Goal: Task Accomplishment & Management: Complete application form

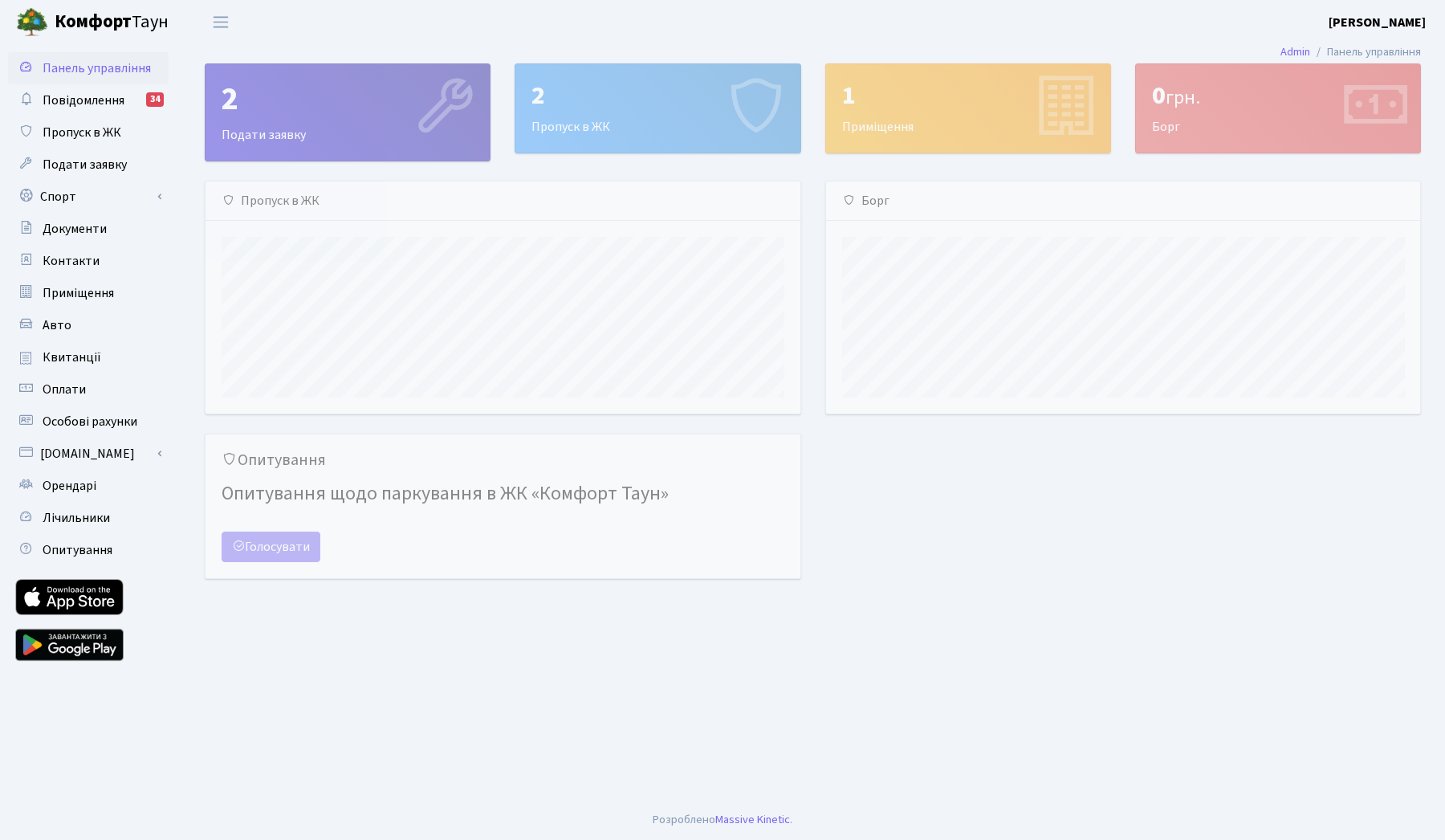
scroll to position [232, 594]
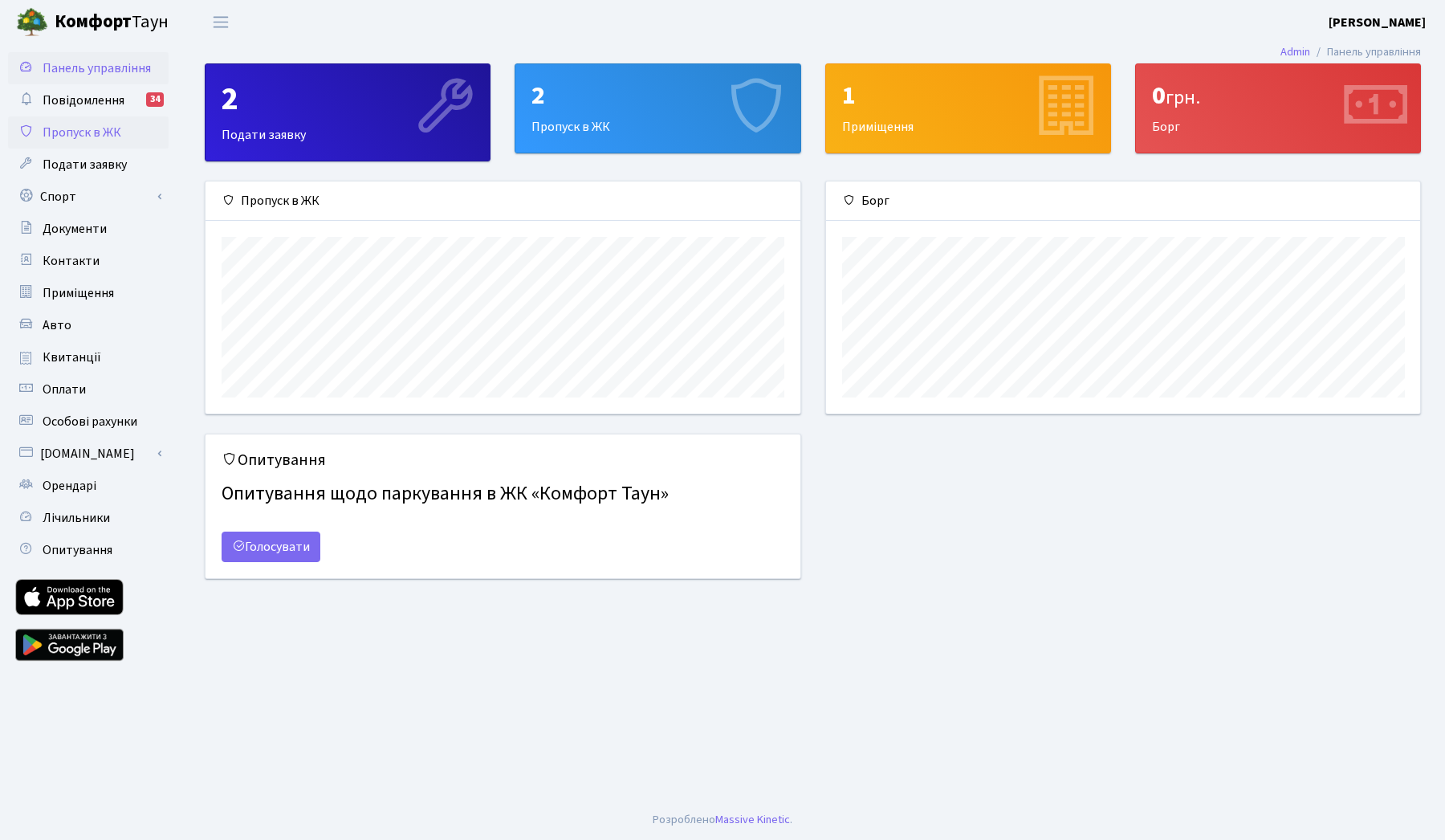
click at [84, 138] on span "Пропуск в ЖК" at bounding box center [82, 132] width 79 height 18
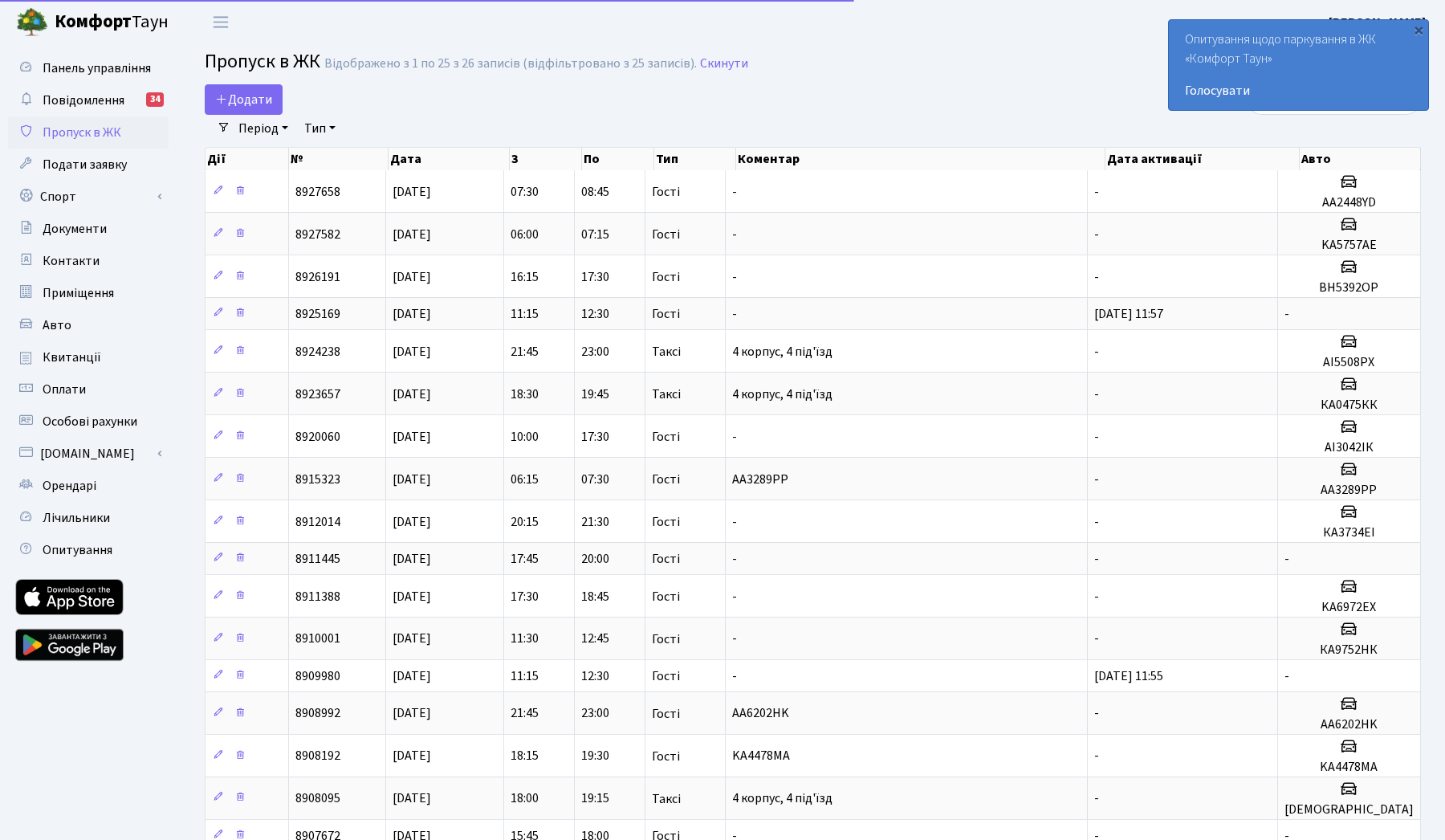
select select "25"
click at [253, 102] on span "Додати" at bounding box center [244, 99] width 57 height 18
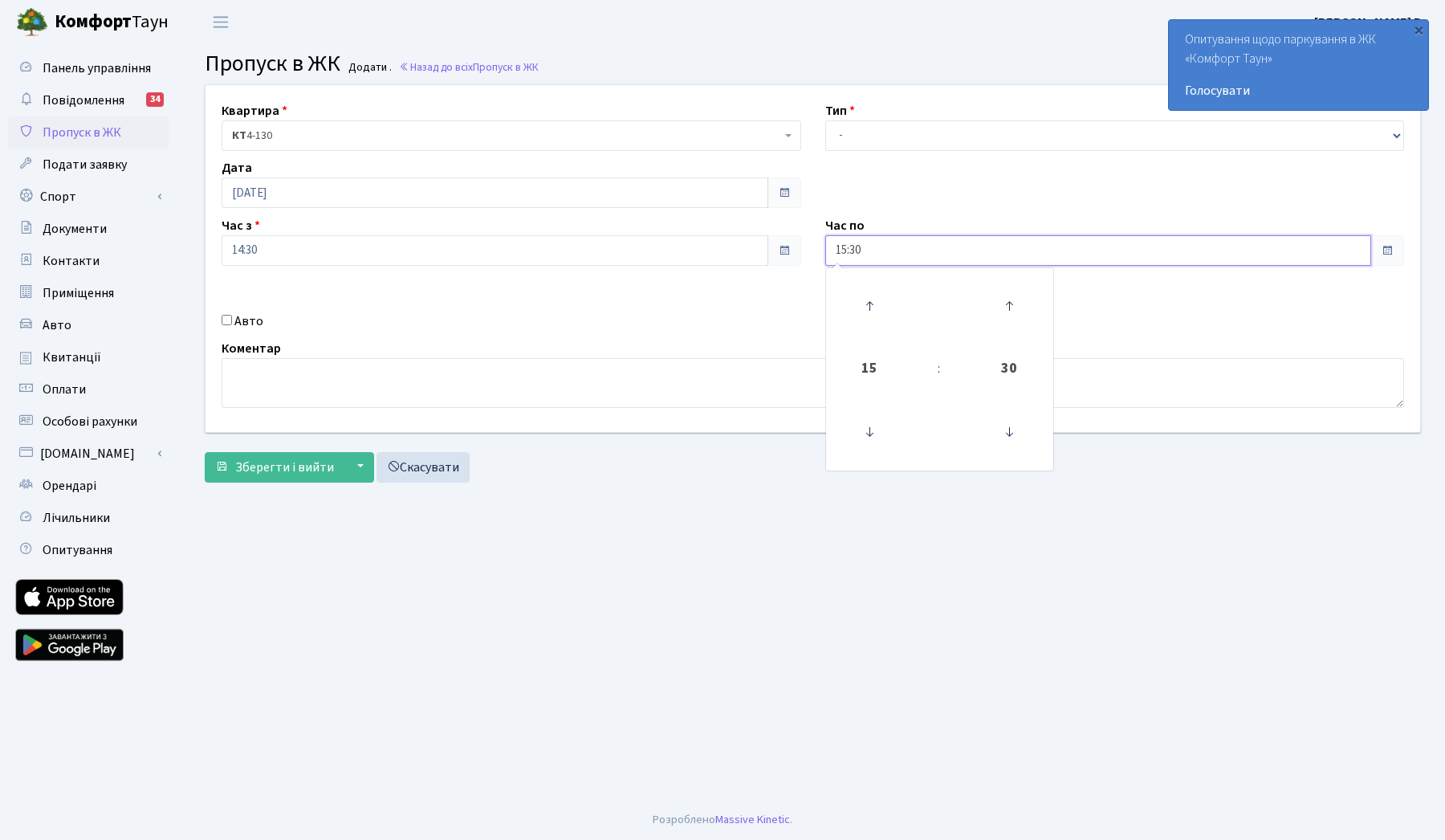
click at [974, 255] on input "15:30" at bounding box center [1098, 250] width 547 height 30
click at [876, 296] on icon at bounding box center [869, 306] width 44 height 44
type input "17:30"
click at [702, 492] on main "Admin Пропуск в ЖК Додати Пропуск в ЖК Додати . Назад до всіх Пропуск в ЖК Квар…" at bounding box center [812, 421] width 1264 height 755
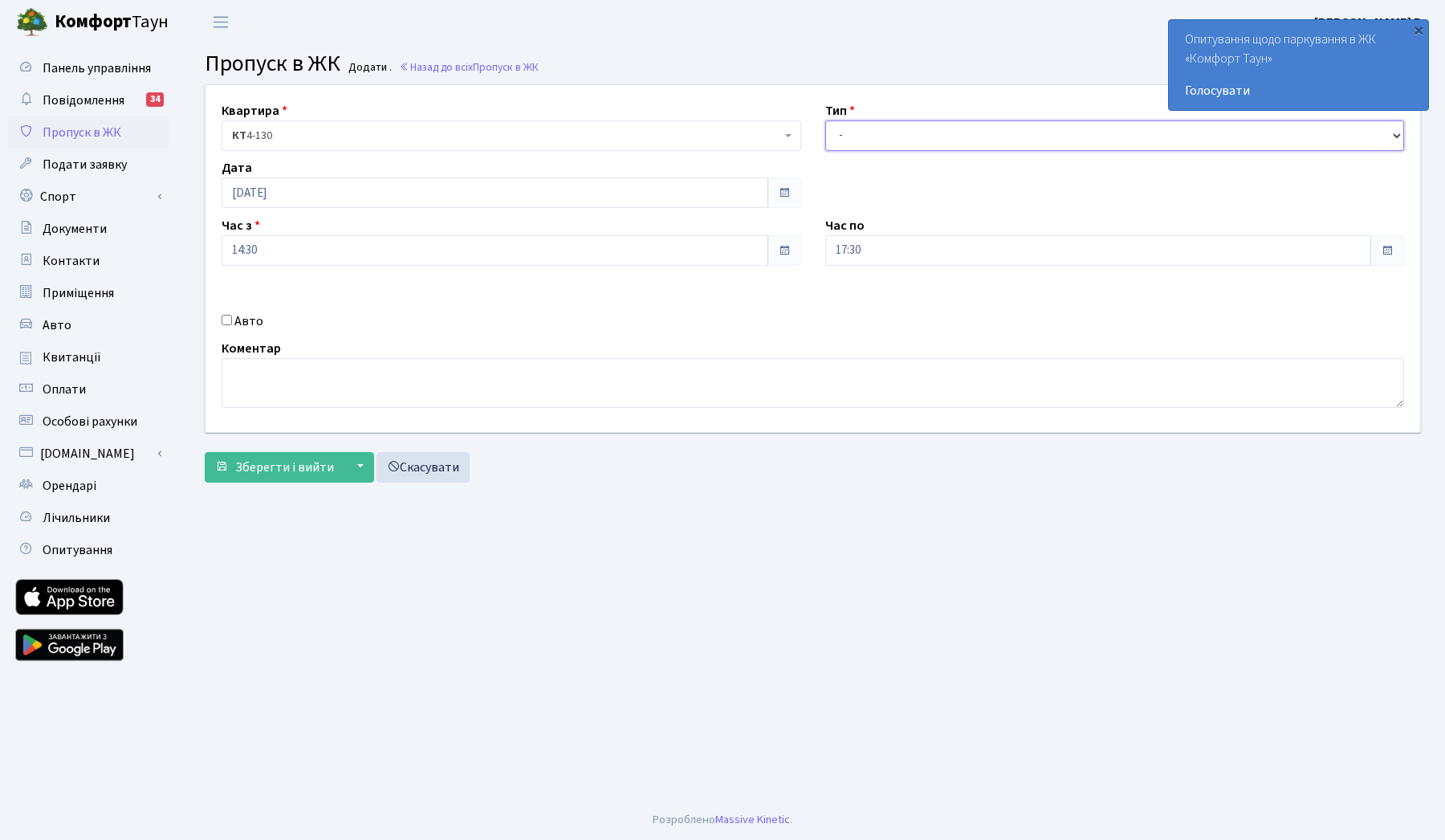
select select "1"
click at [393, 389] on textarea at bounding box center [812, 382] width 1182 height 49
type textarea "l"
type textarea "доставка сільпо"
click at [282, 463] on span "Зберегти і вийти" at bounding box center [284, 467] width 99 height 18
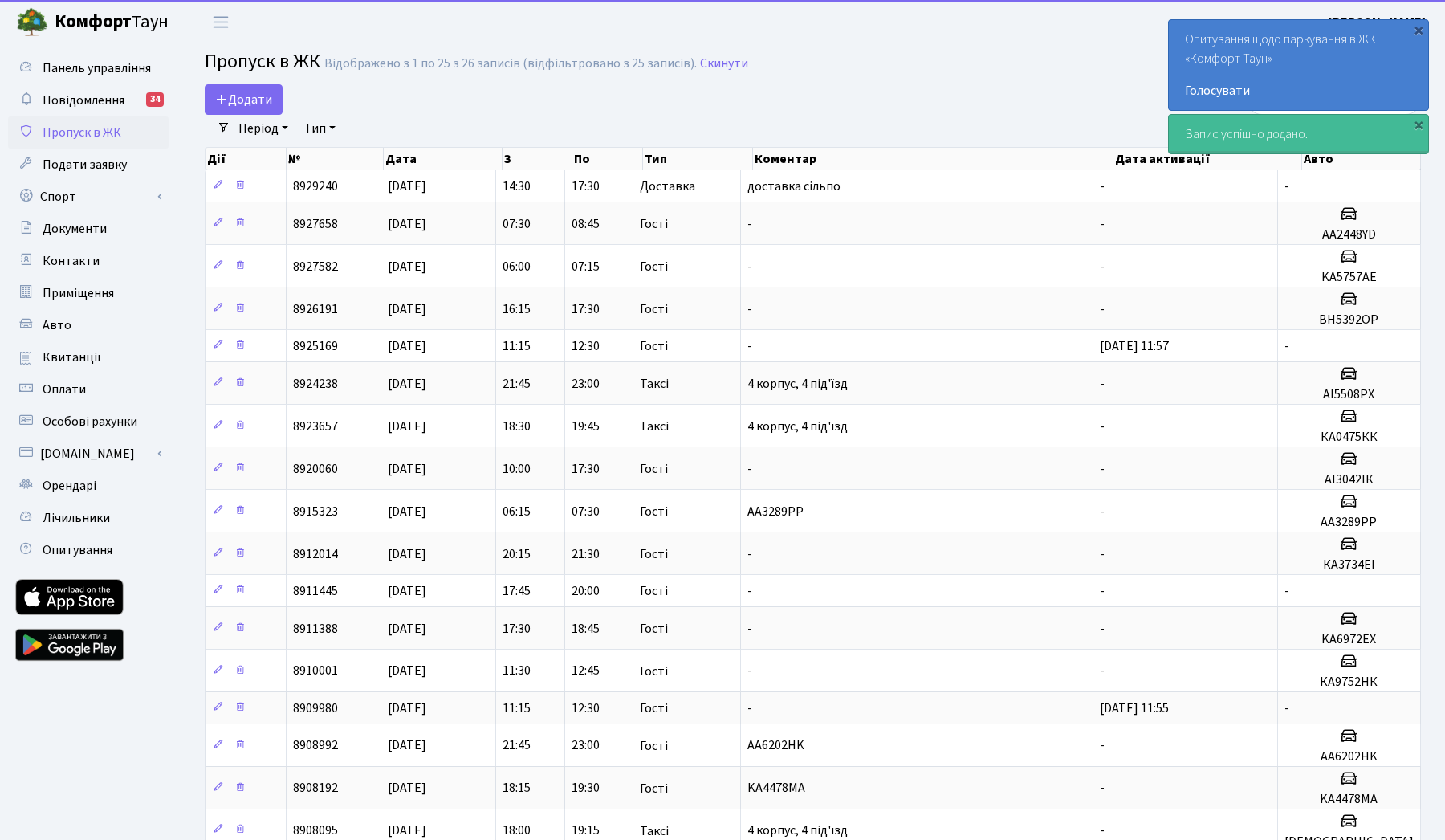
select select "25"
